Goal: Transaction & Acquisition: Purchase product/service

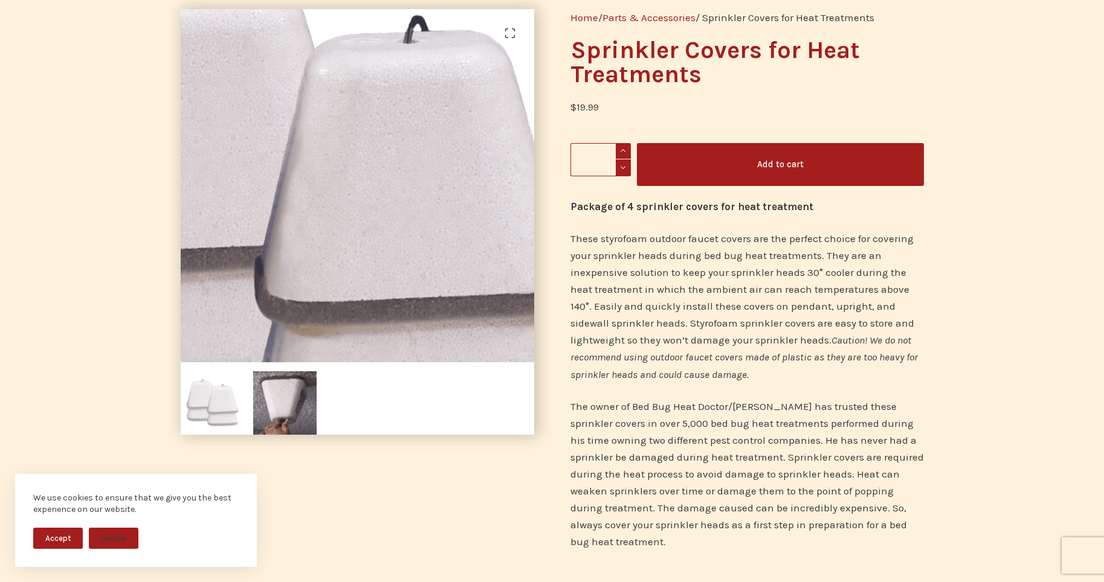
scroll to position [156, 0]
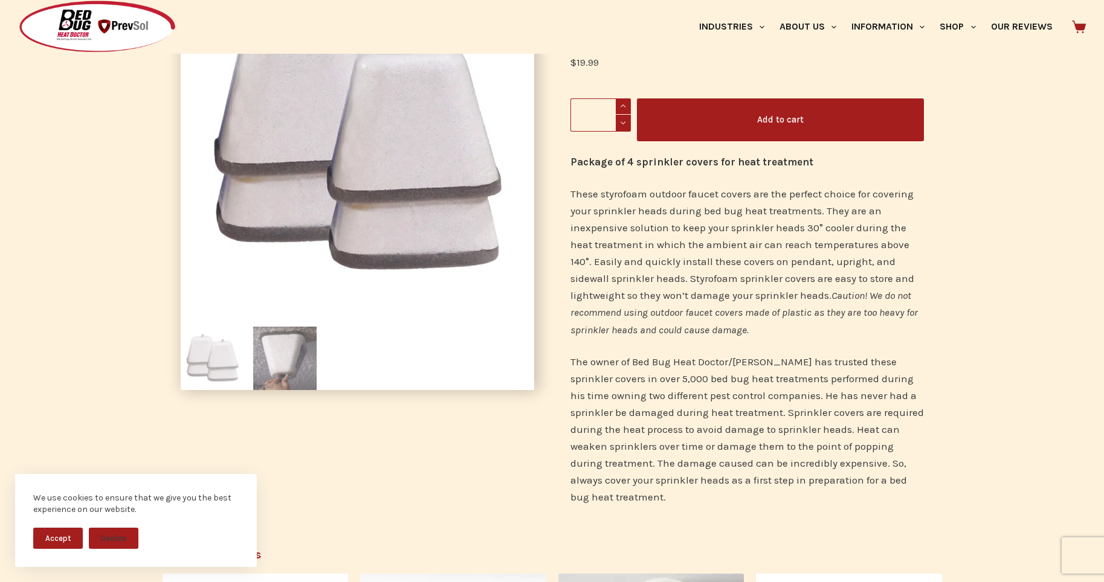
click at [298, 370] on img at bounding box center [284, 358] width 63 height 63
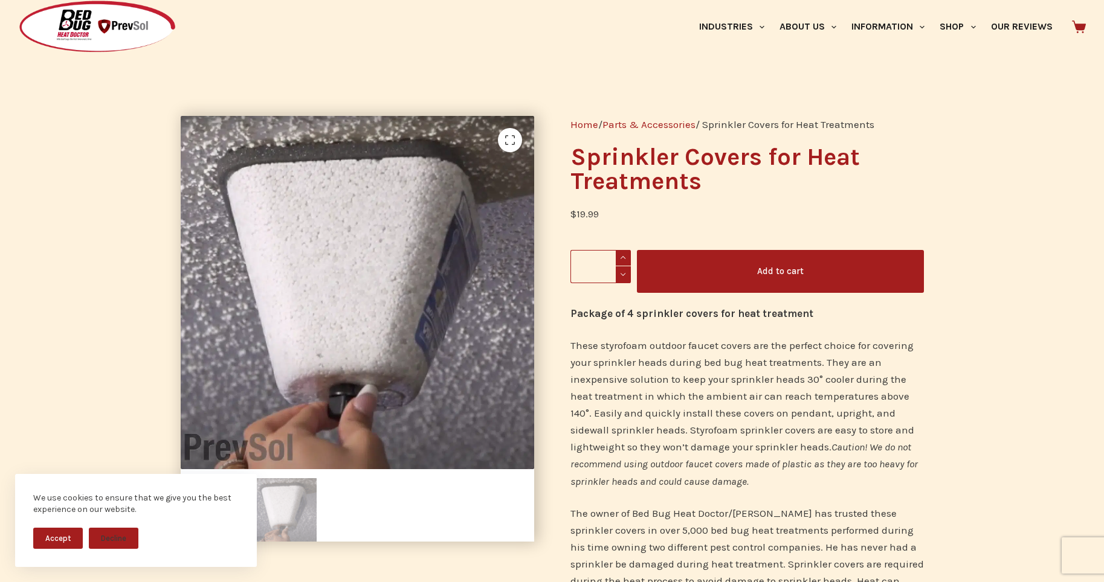
scroll to position [0, 0]
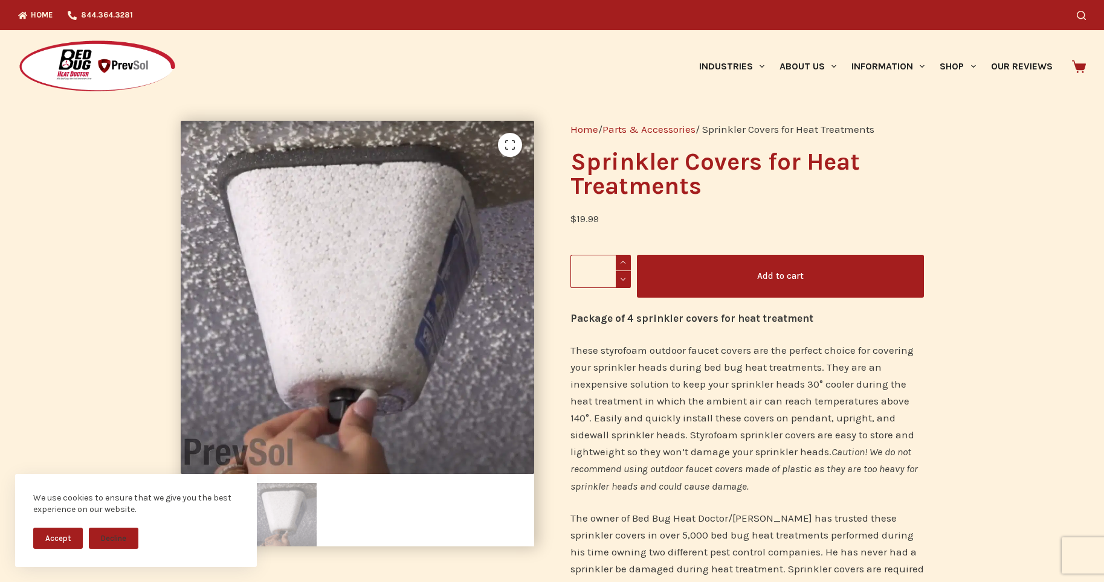
click at [768, 274] on button "Add to cart" at bounding box center [780, 276] width 287 height 43
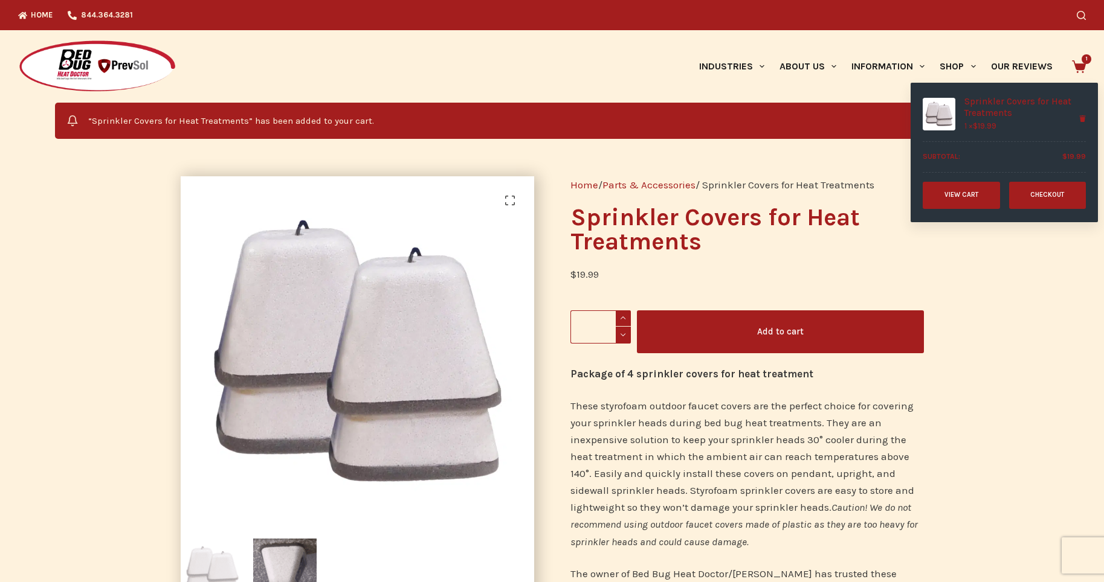
click at [1079, 67] on icon at bounding box center [1078, 66] width 14 height 13
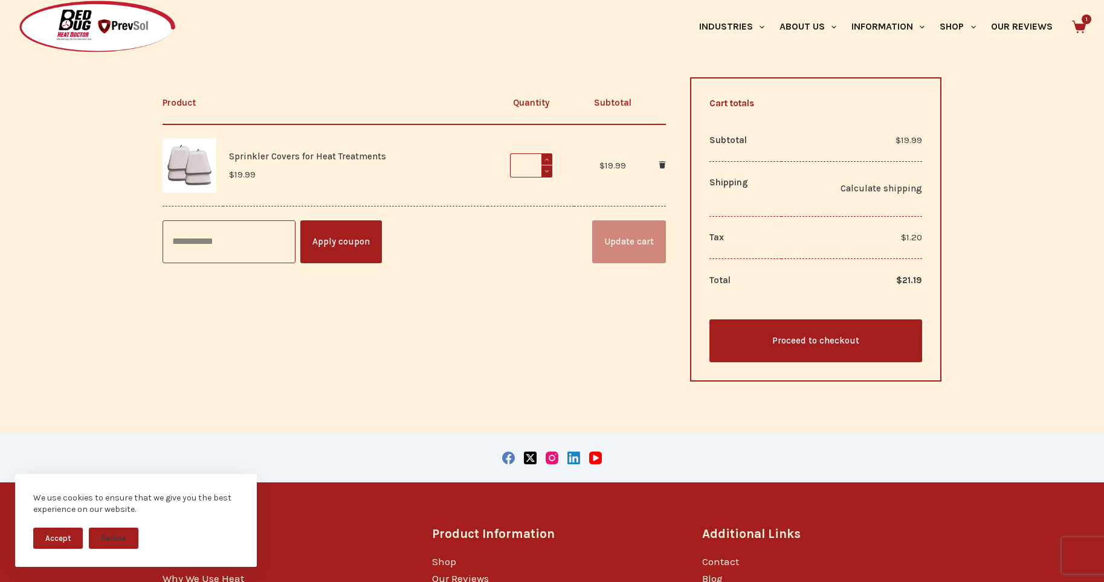
click at [795, 341] on link "Proceed to checkout" at bounding box center [815, 341] width 213 height 43
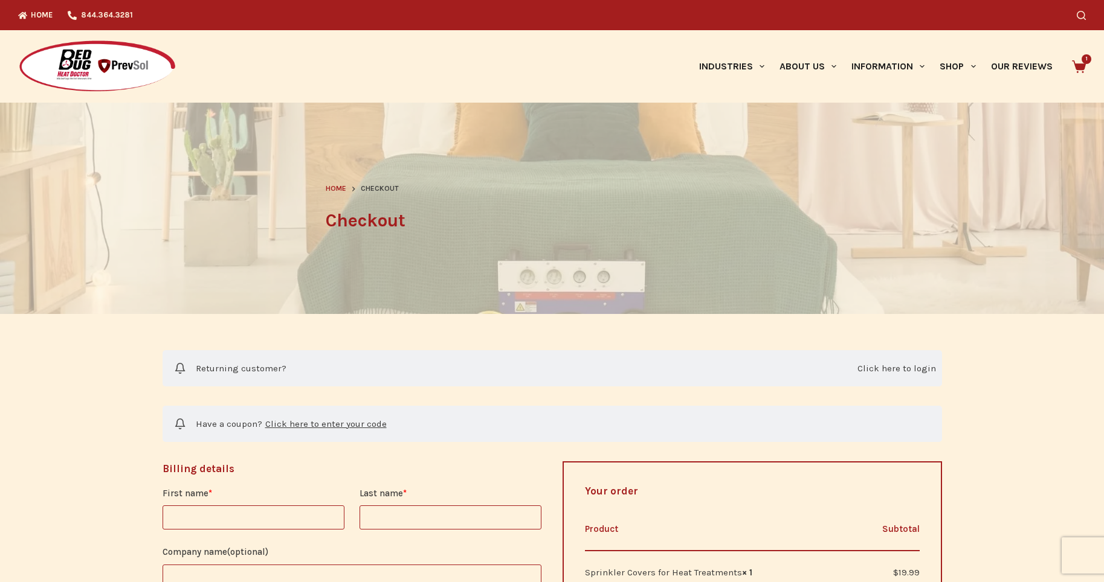
select select "**"
